Goal: Information Seeking & Learning: Check status

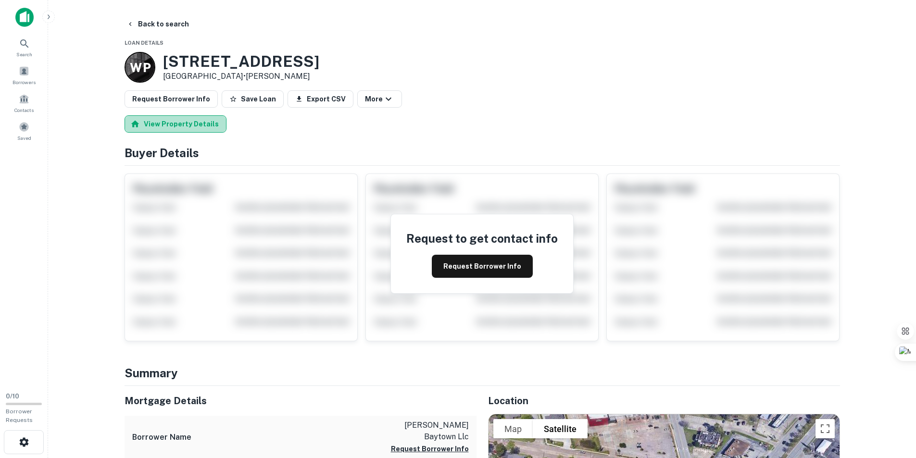
click at [186, 127] on button "View Property Details" at bounding box center [176, 123] width 102 height 17
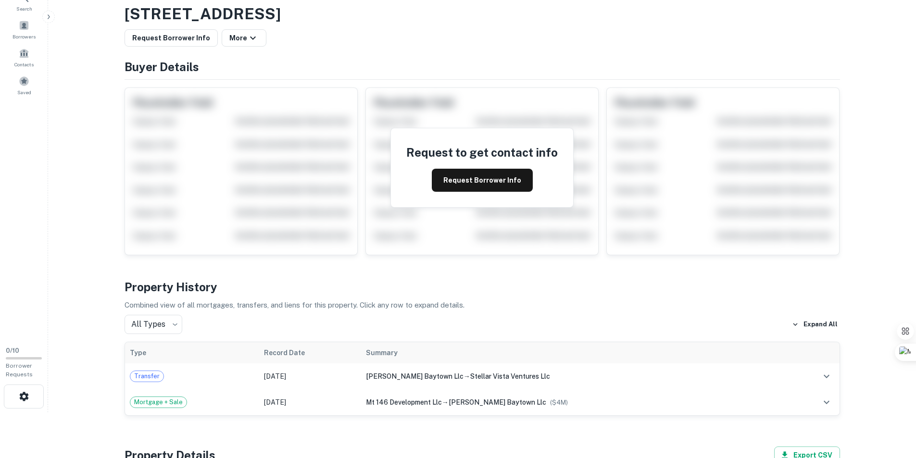
scroll to position [32, 0]
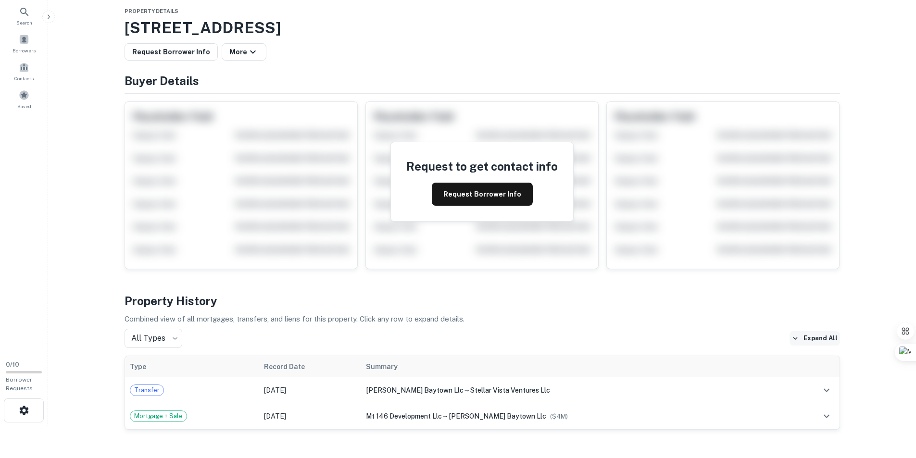
click at [820, 341] on button "Expand All" at bounding box center [815, 338] width 51 height 14
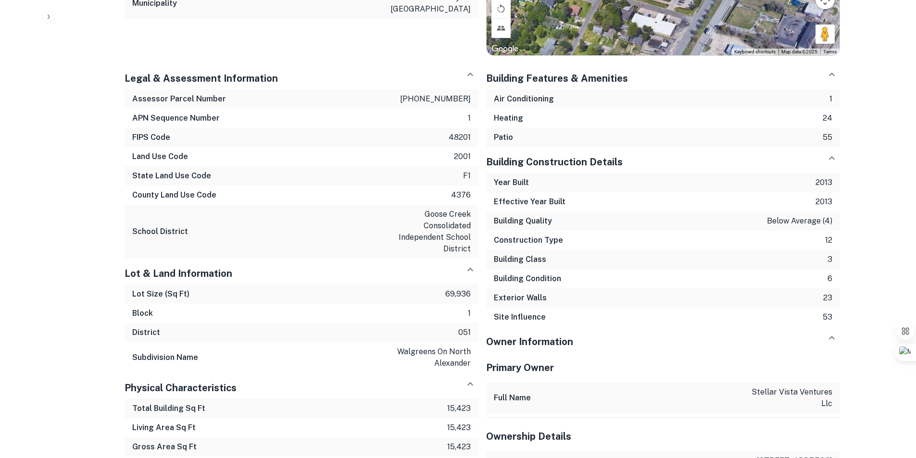
scroll to position [611, 0]
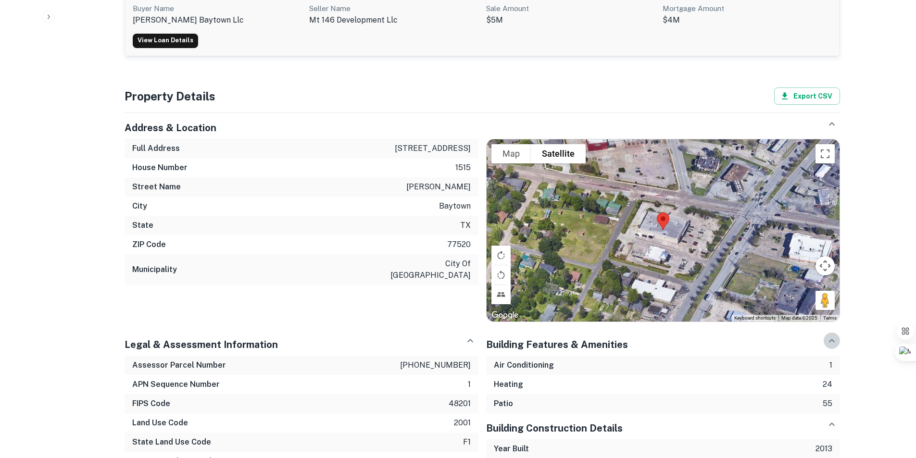
click at [833, 339] on icon "button" at bounding box center [832, 340] width 6 height 3
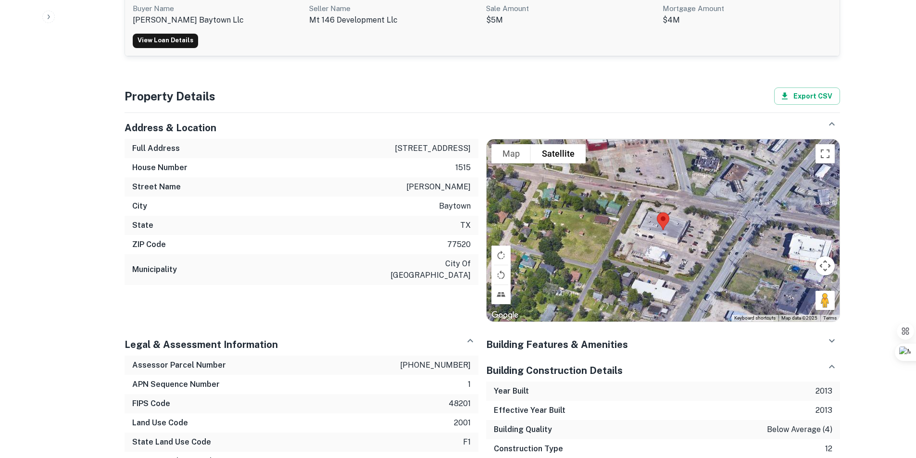
click at [834, 335] on icon "button" at bounding box center [833, 341] width 12 height 12
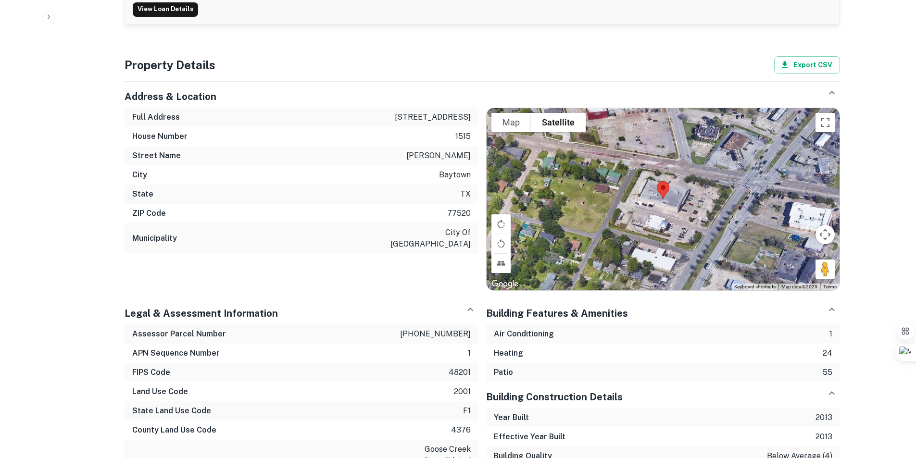
scroll to position [659, 0]
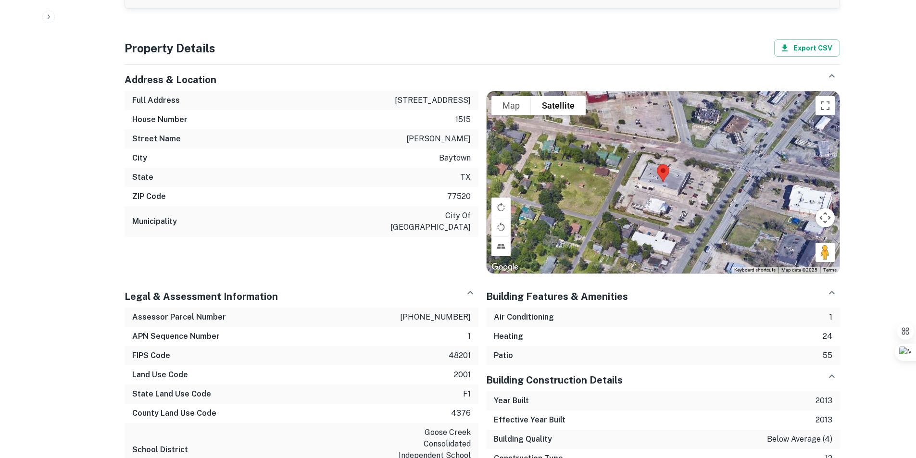
click at [832, 371] on icon "button" at bounding box center [833, 377] width 12 height 12
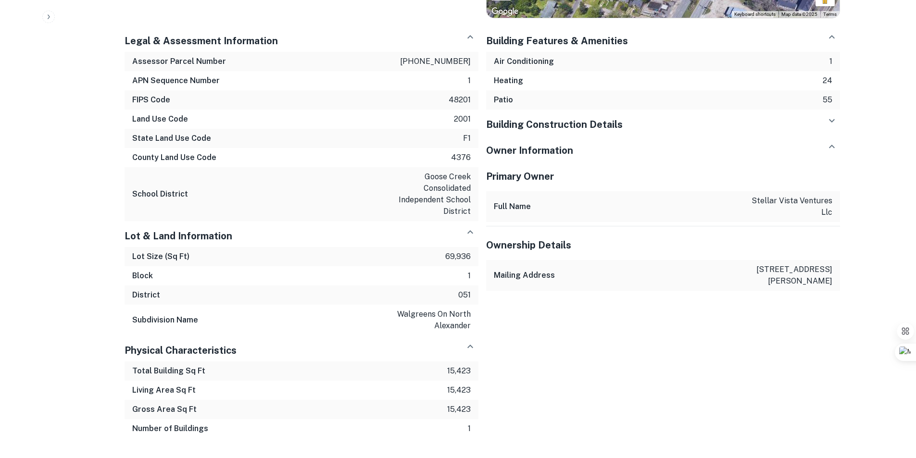
scroll to position [930, 0]
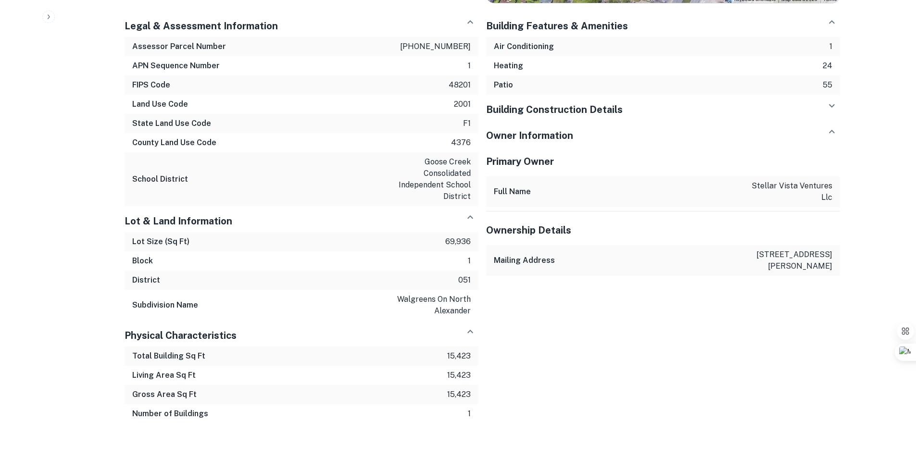
click at [835, 100] on icon "button" at bounding box center [833, 106] width 12 height 12
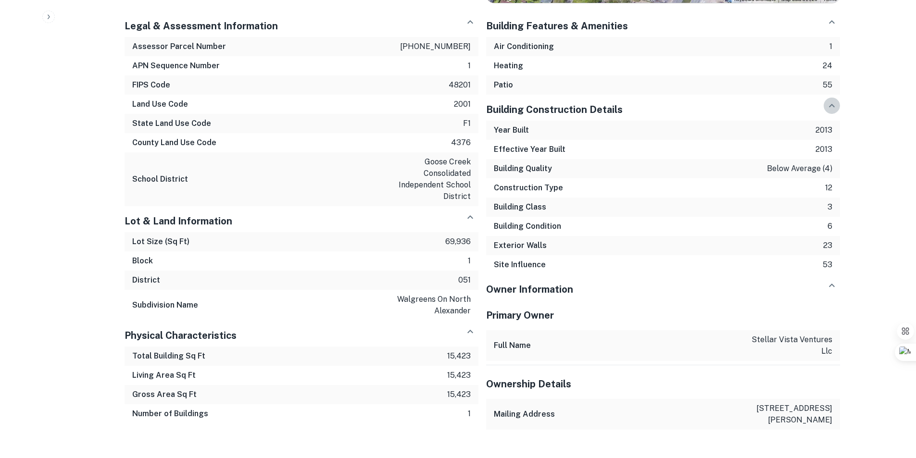
click at [835, 100] on icon "button" at bounding box center [833, 106] width 12 height 12
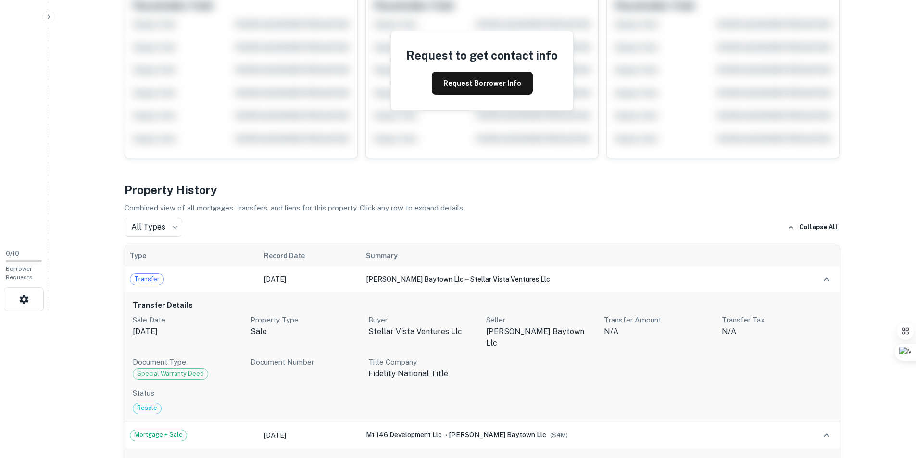
scroll to position [0, 0]
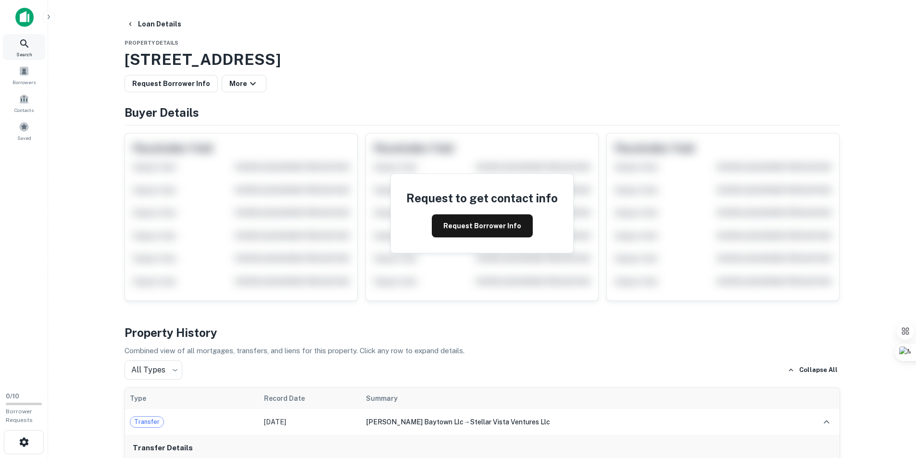
click at [25, 48] on icon at bounding box center [25, 44] width 12 height 12
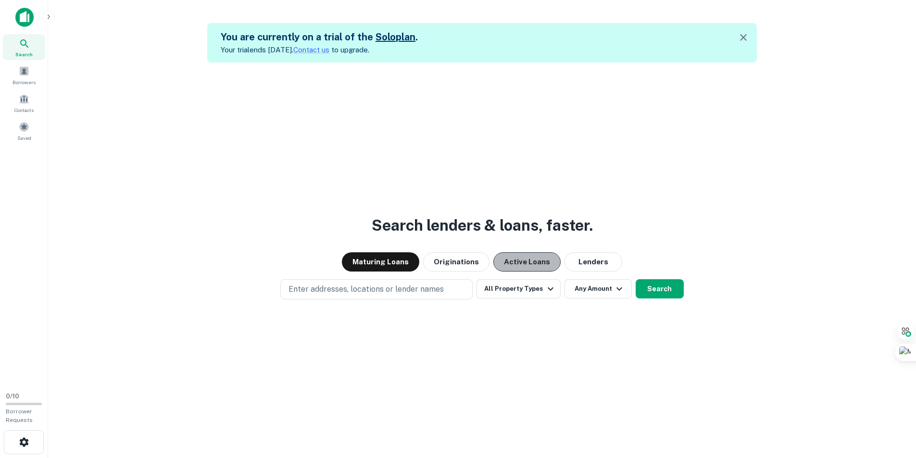
click at [528, 261] on button "Active Loans" at bounding box center [527, 262] width 67 height 19
click at [25, 72] on span at bounding box center [24, 71] width 11 height 11
